Goal: Task Accomplishment & Management: Complete application form

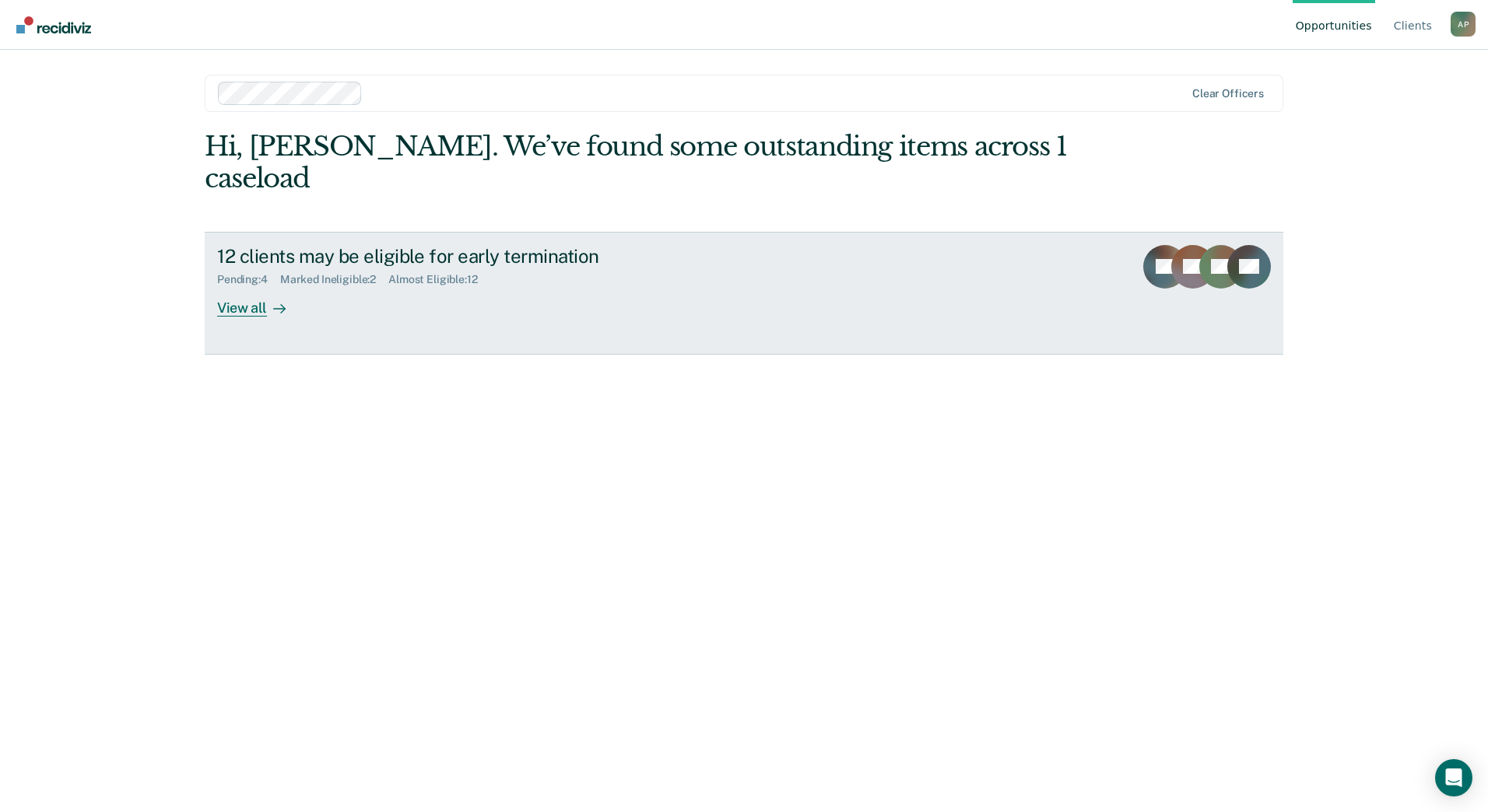
click at [234, 307] on div "View all" at bounding box center [260, 301] width 87 height 30
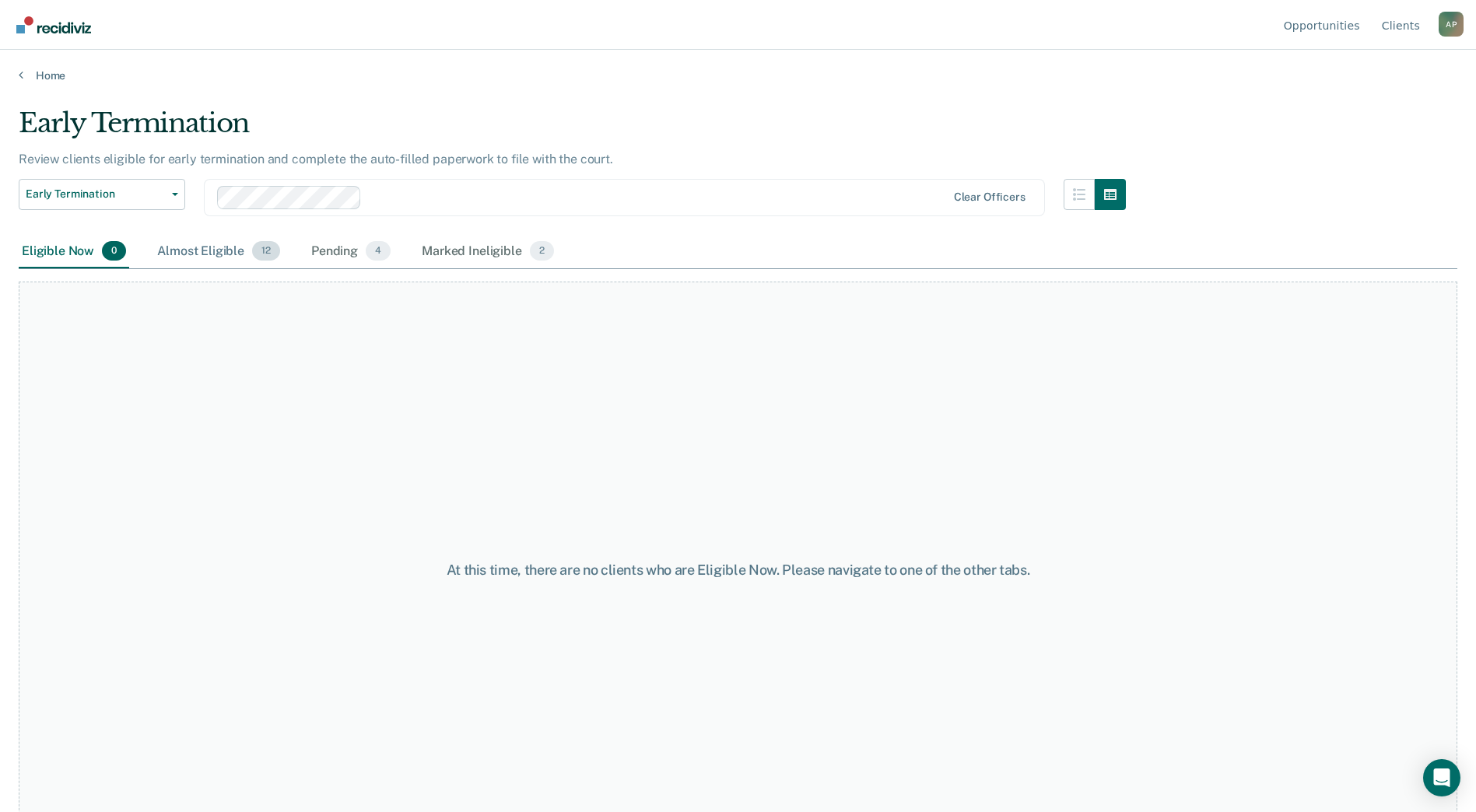
click at [216, 250] on div "Almost Eligible 12" at bounding box center [218, 252] width 129 height 35
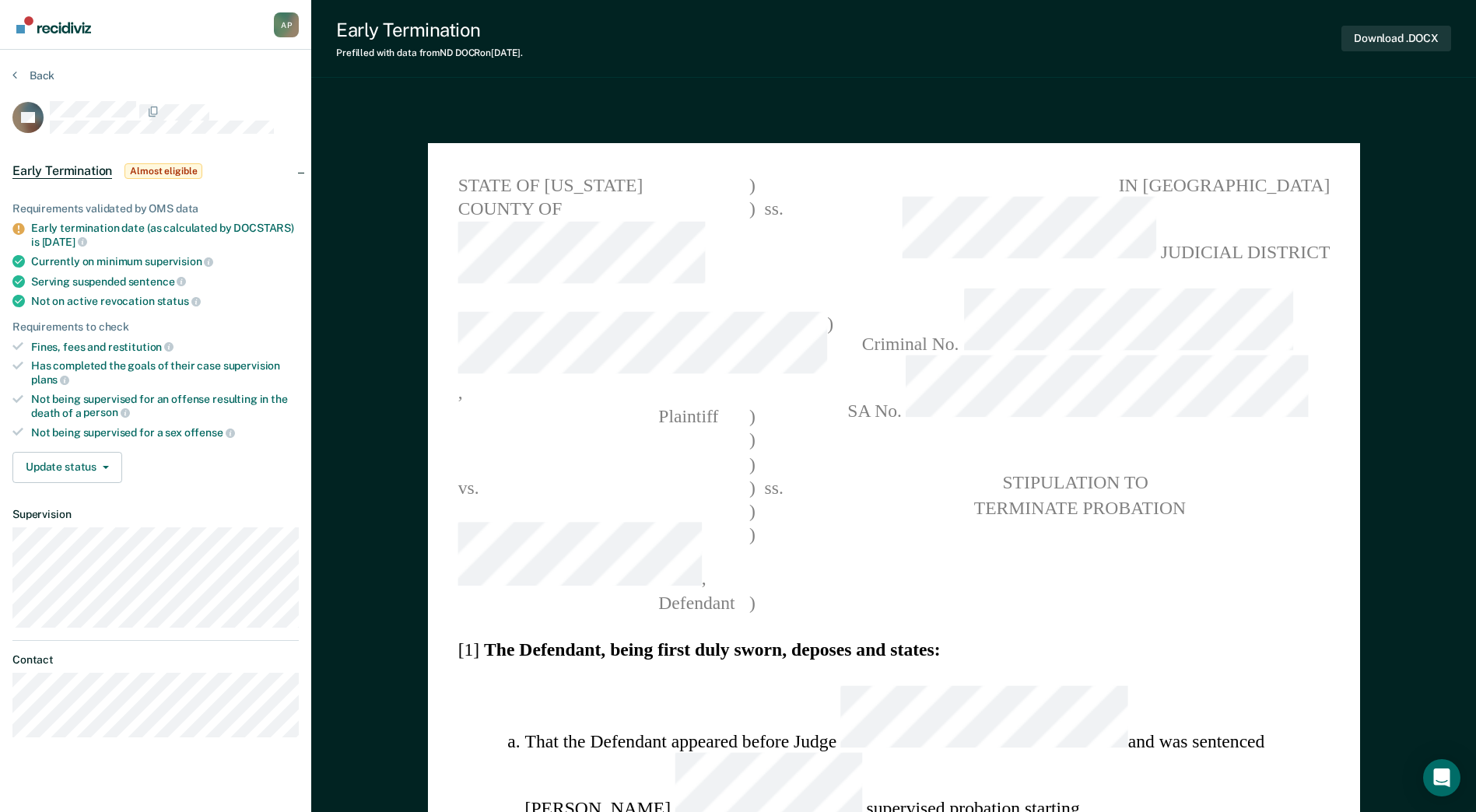
type textarea "x"
